Goal: Task Accomplishment & Management: Use online tool/utility

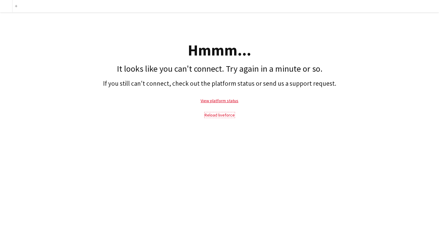
click at [219, 113] on link "Reload liveforce" at bounding box center [220, 114] width 30 height 5
click at [221, 114] on link "Reload liveforce" at bounding box center [220, 114] width 30 height 5
click at [229, 103] on p "View platform status" at bounding box center [219, 101] width 433 height 14
click at [229, 101] on link "View platform status" at bounding box center [220, 100] width 38 height 5
click at [224, 115] on link "Reload liveforce" at bounding box center [220, 114] width 30 height 5
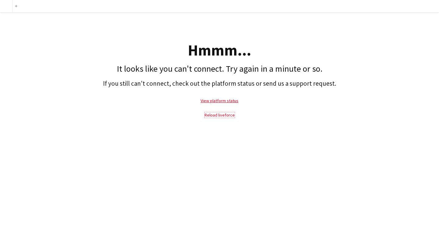
click at [224, 115] on link "Reload liveforce" at bounding box center [220, 114] width 30 height 5
click at [221, 115] on link "Reload liveforce" at bounding box center [220, 114] width 30 height 5
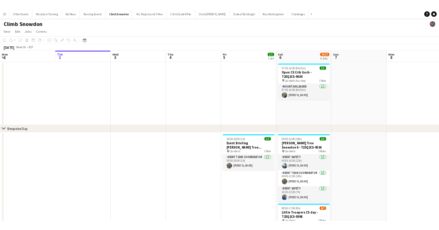
scroll to position [0, 146]
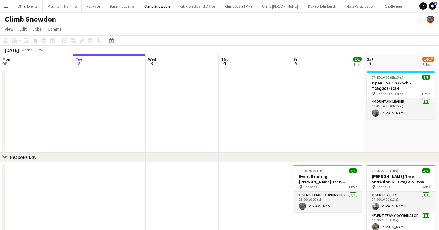
click at [8, 7] on app-icon "Menu" at bounding box center [6, 6] width 5 height 5
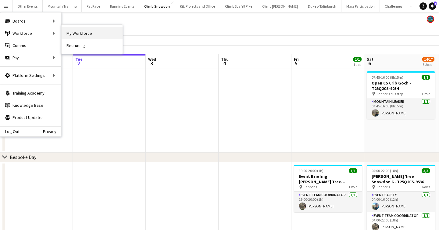
click at [82, 34] on link "My Workforce" at bounding box center [92, 33] width 61 height 12
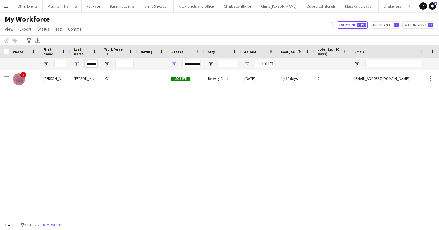
click at [90, 63] on input "********" at bounding box center [91, 63] width 12 height 7
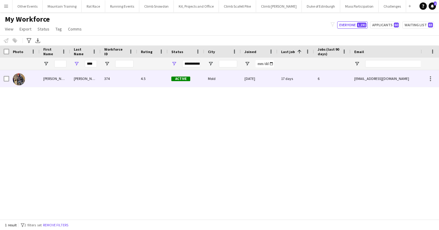
click at [91, 77] on div "Reece" at bounding box center [85, 78] width 30 height 17
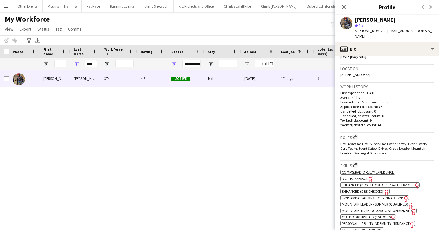
scroll to position [125, 0]
click at [357, 175] on span "D of E Assessor" at bounding box center [355, 177] width 27 height 5
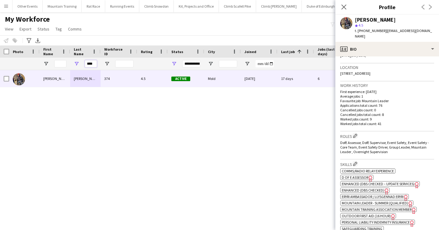
click at [89, 62] on input "****" at bounding box center [91, 63] width 12 height 7
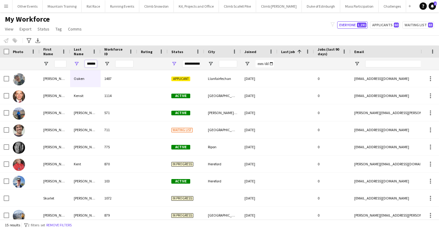
scroll to position [0, 2]
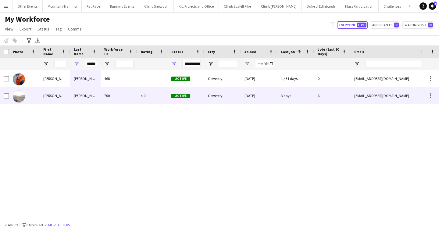
click at [80, 94] on div "Kenyon" at bounding box center [85, 95] width 30 height 17
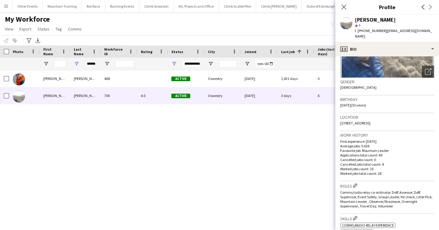
scroll to position [98, 0]
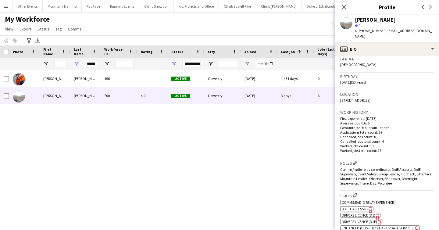
click at [357, 206] on span "D of E Assessor" at bounding box center [355, 208] width 27 height 5
click at [91, 64] on input "******" at bounding box center [91, 63] width 12 height 7
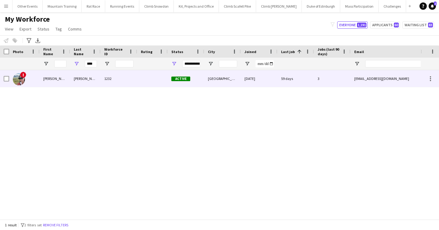
click at [91, 77] on div "Linnie-Godden" at bounding box center [85, 78] width 30 height 17
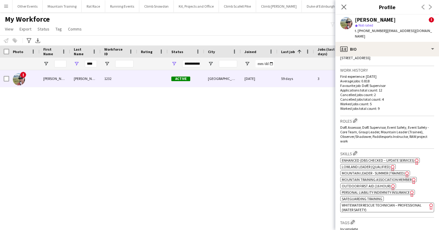
scroll to position [207, 0]
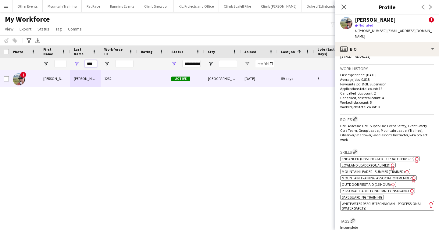
click at [89, 63] on input "****" at bounding box center [91, 63] width 12 height 7
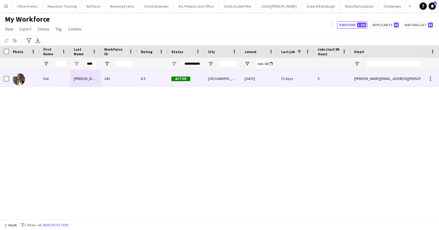
click at [96, 78] on div "Ryan" at bounding box center [85, 78] width 30 height 17
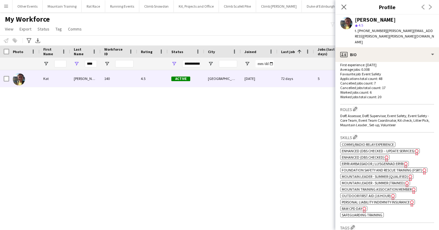
scroll to position [159, 0]
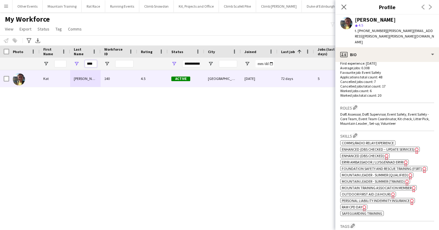
click at [89, 65] on input "****" at bounding box center [91, 63] width 12 height 7
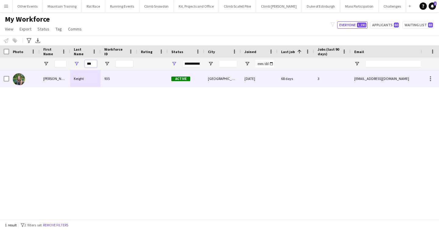
type input "***"
click at [88, 81] on div "Keight" at bounding box center [85, 78] width 30 height 17
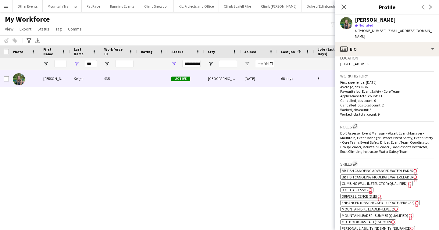
scroll to position [141, 0]
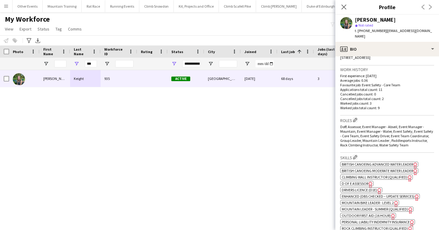
click at [356, 181] on span "D of E Assessor" at bounding box center [355, 183] width 27 height 5
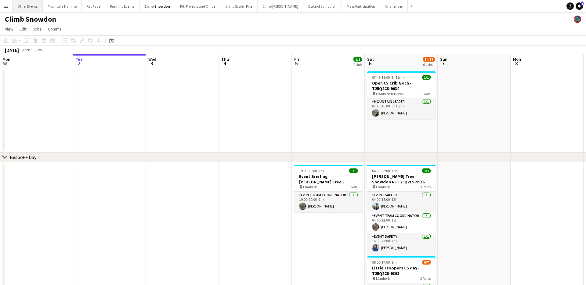
click at [24, 8] on button "Other Events Close" at bounding box center [28, 6] width 30 height 12
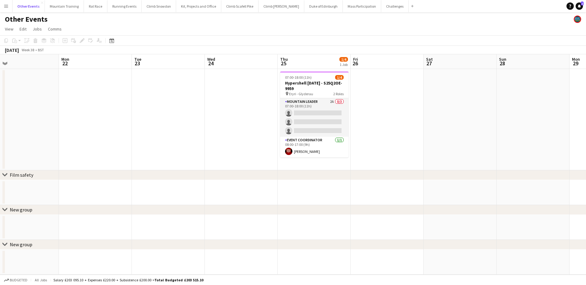
scroll to position [0, 181]
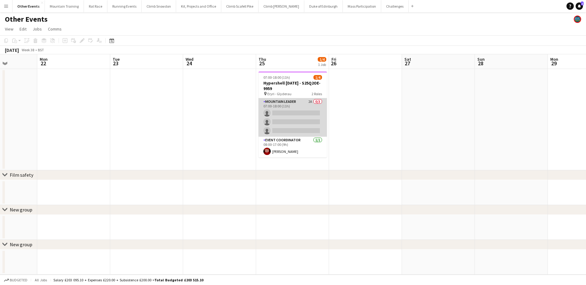
click at [269, 105] on app-card-role "Mountain Leader 2A 0/3 07:00-18:00 (11h) single-neutral-actions single-neutral-…" at bounding box center [292, 117] width 68 height 38
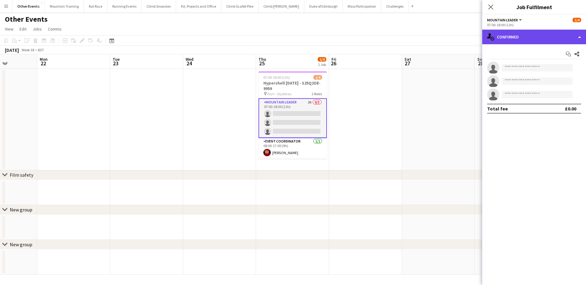
click at [536, 39] on div "single-neutral-actions-check-2 Confirmed" at bounding box center [534, 37] width 104 height 15
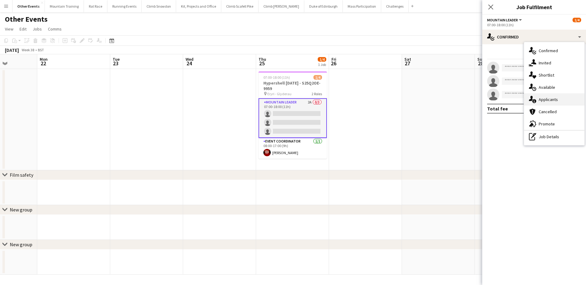
click at [558, 97] on div "single-neutral-actions-information Applicants" at bounding box center [554, 99] width 60 height 12
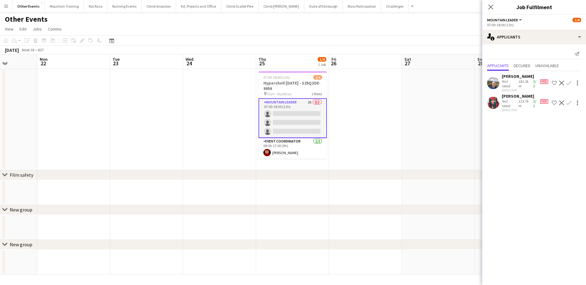
click at [417, 33] on app-page-menu "View Day view expanded Day view collapsed Month view Date picker Jump to [DATE]…" at bounding box center [293, 30] width 586 height 12
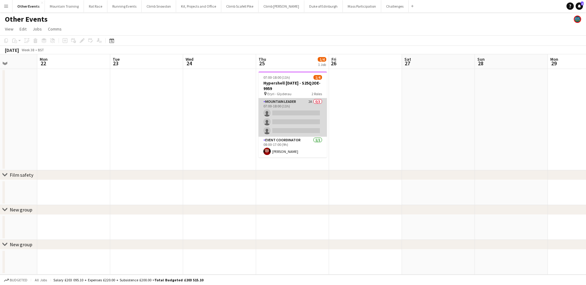
click at [296, 127] on app-card-role "Mountain Leader 2A 0/3 07:00-18:00 (11h) single-neutral-actions single-neutral-…" at bounding box center [292, 117] width 68 height 38
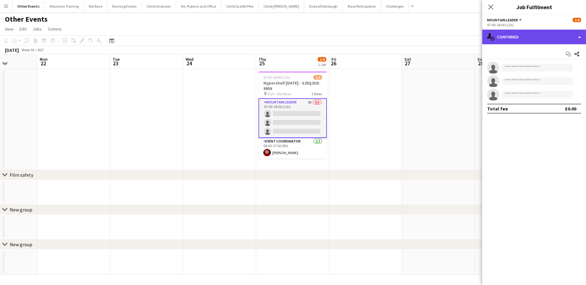
click at [535, 32] on div "single-neutral-actions-check-2 Confirmed" at bounding box center [534, 37] width 104 height 15
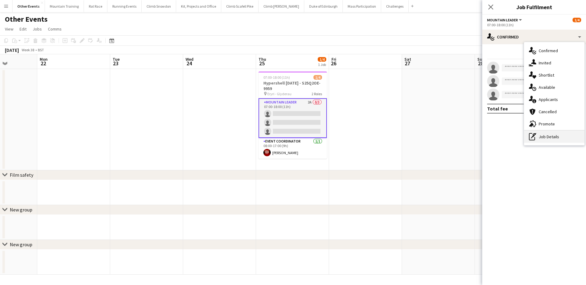
click at [568, 141] on div "pen-write Job Details" at bounding box center [554, 137] width 60 height 12
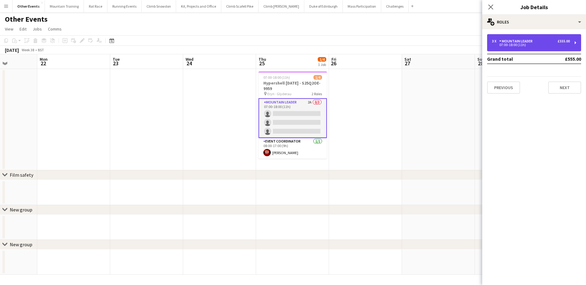
click at [544, 45] on div "07:00-18:00 (11h)" at bounding box center [531, 44] width 78 height 3
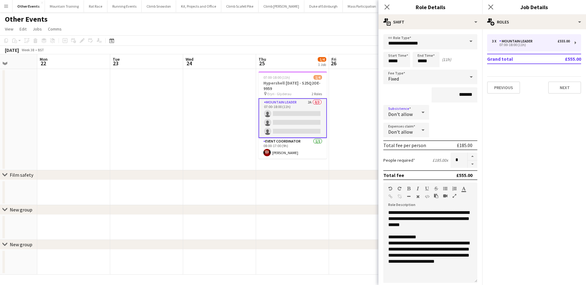
click at [426, 115] on icon at bounding box center [422, 112] width 7 height 12
click at [450, 115] on div at bounding box center [293, 142] width 586 height 285
click at [339, 36] on app-toolbar "Copy Paste Paste Command V Paste with crew Command Shift V Paste linked Job [GE…" at bounding box center [293, 40] width 586 height 10
